Goal: Entertainment & Leisure: Browse casually

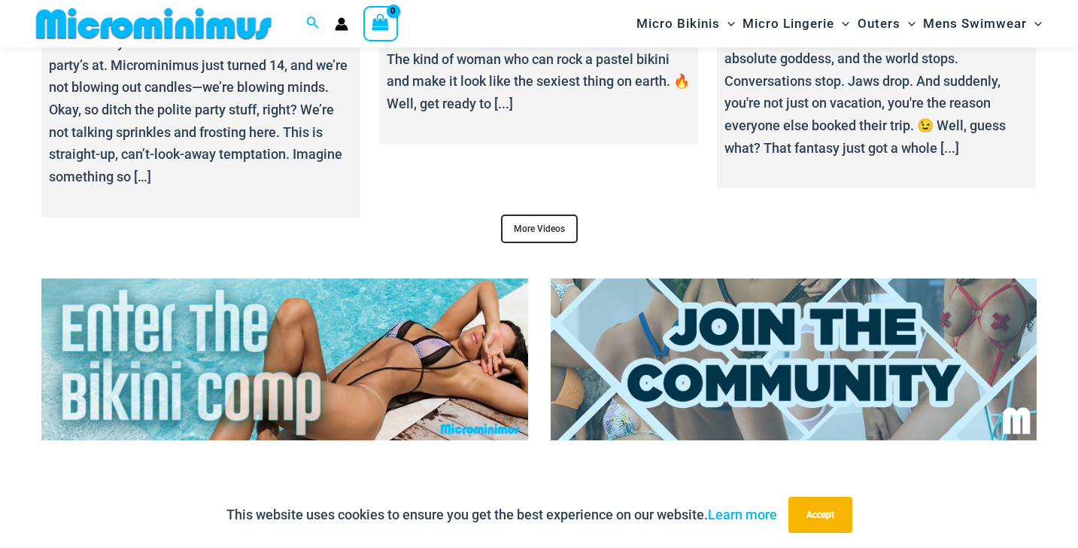
scroll to position [5222, 0]
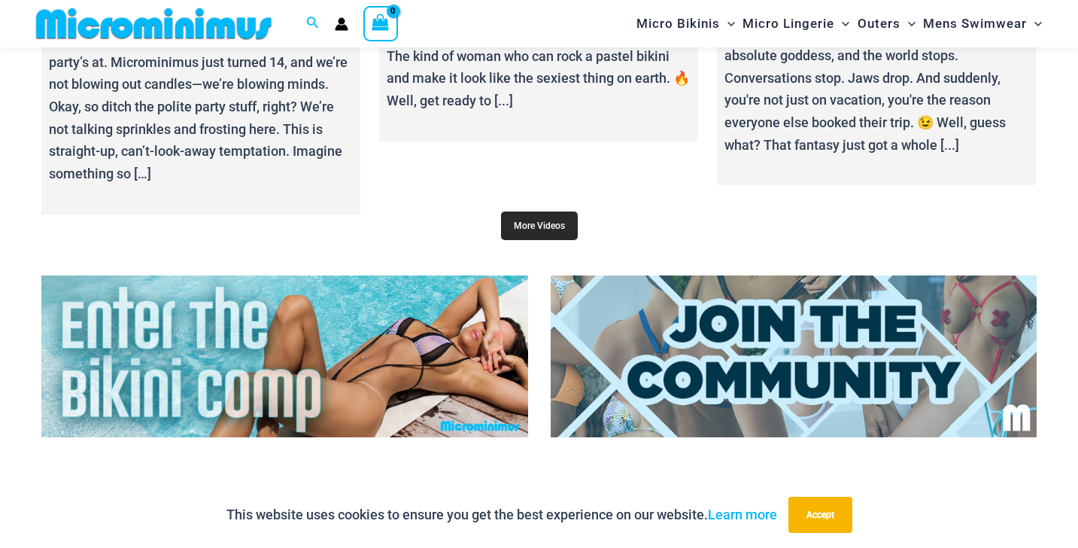
click at [517, 222] on link "More Videos" at bounding box center [539, 225] width 77 height 29
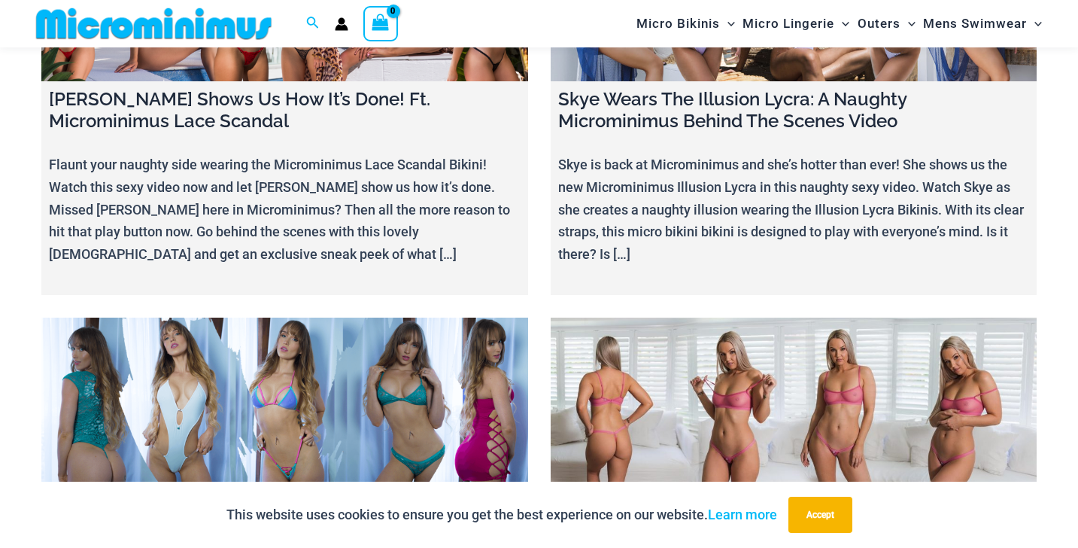
scroll to position [17811, 0]
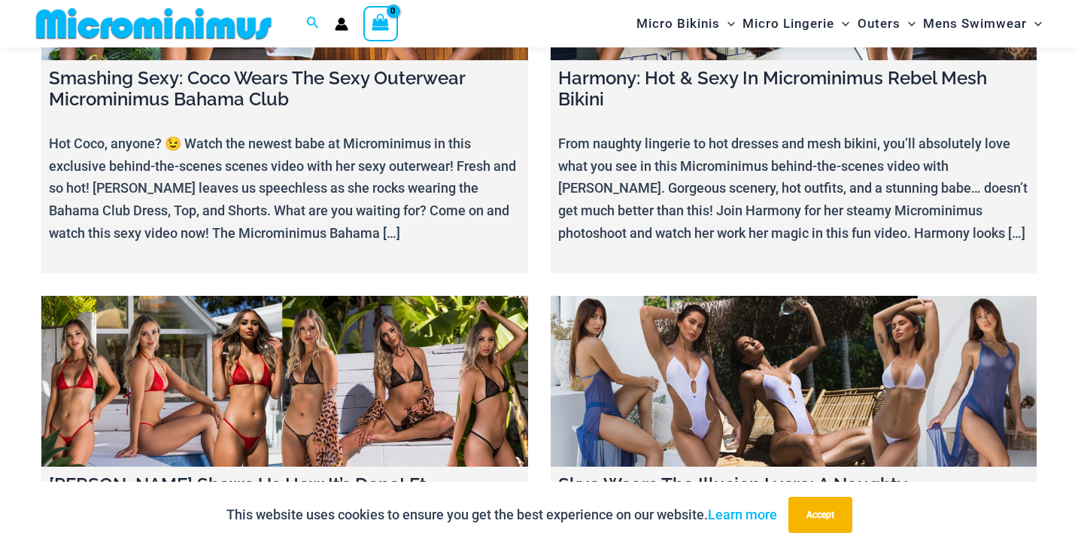
scroll to position [17419, 0]
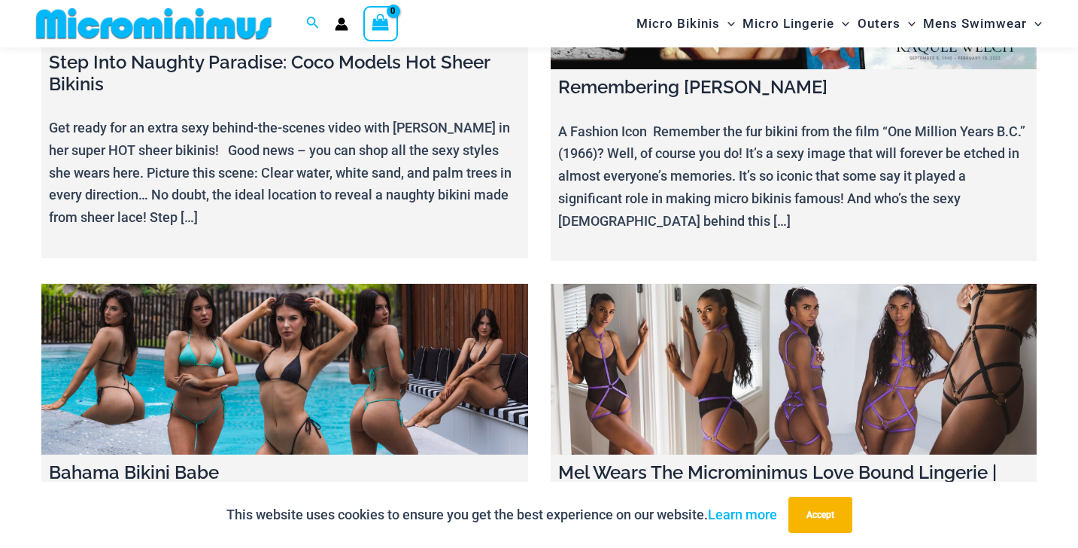
scroll to position [15209, 0]
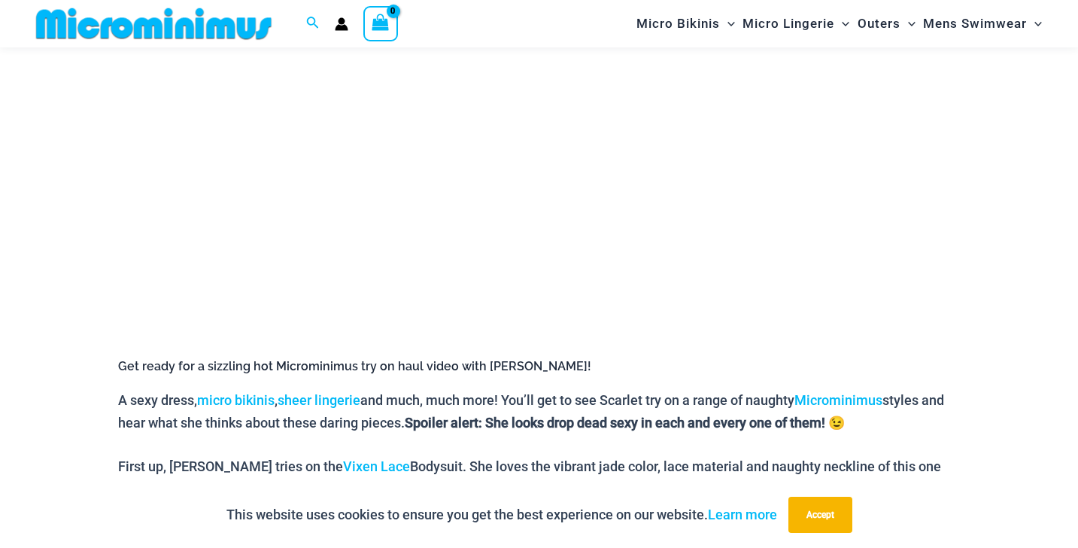
scroll to position [357, 0]
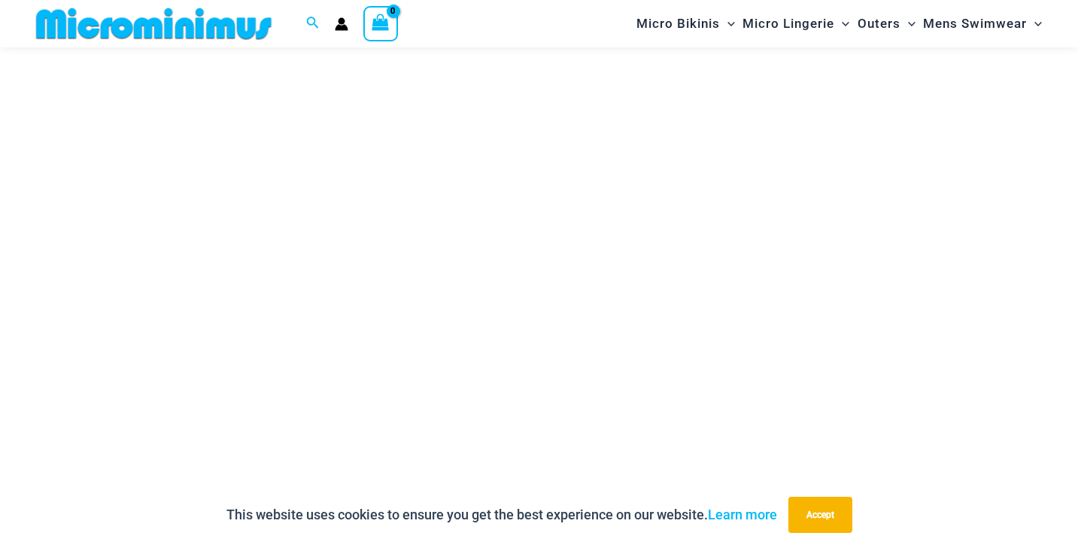
scroll to position [191, 0]
